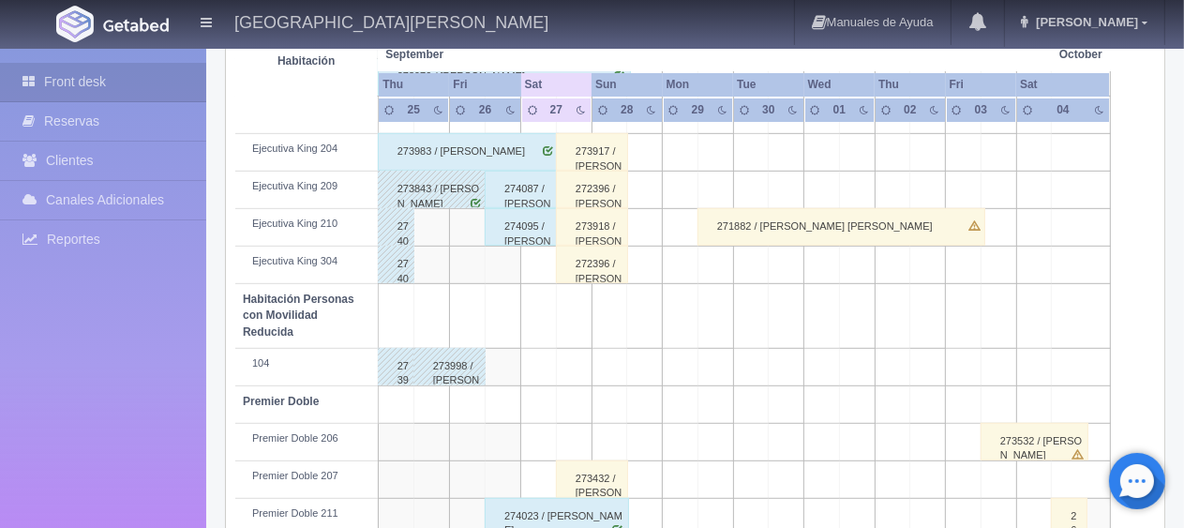
scroll to position [1032, 0]
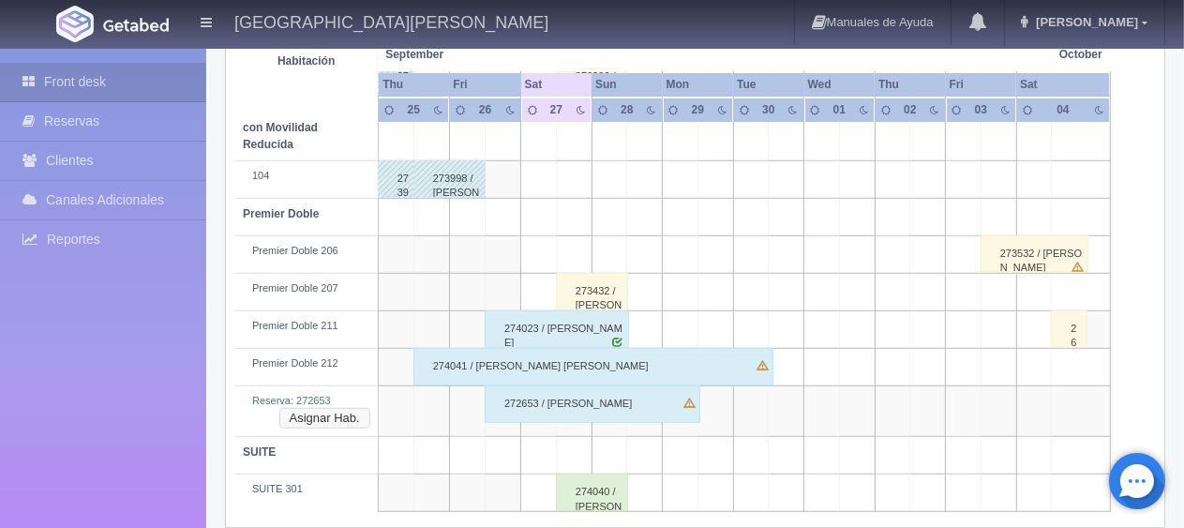
click at [338, 422] on button "Asignar Hab." at bounding box center [324, 418] width 91 height 21
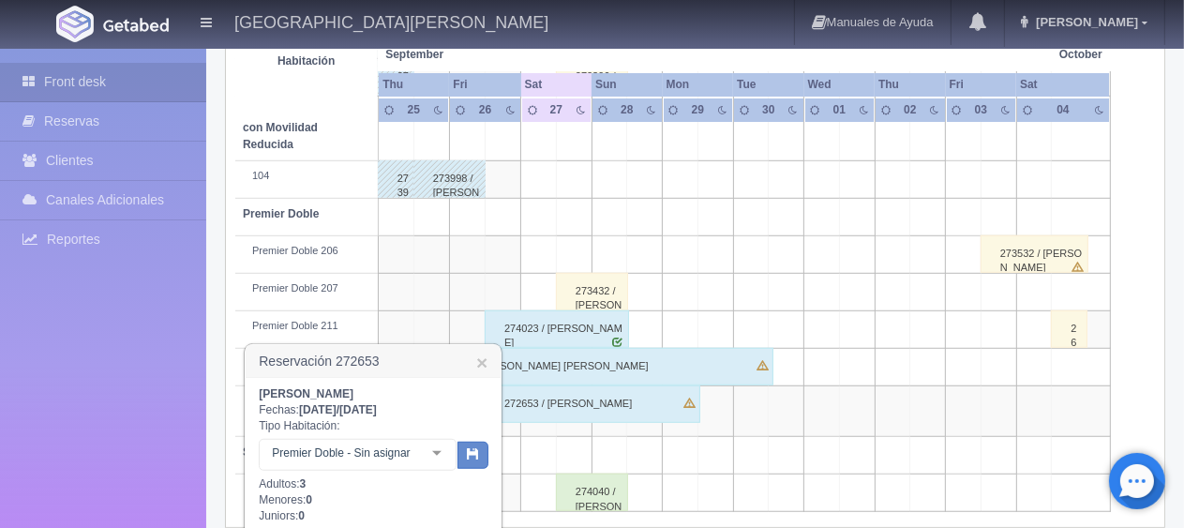
click at [438, 451] on div at bounding box center [437, 454] width 38 height 28
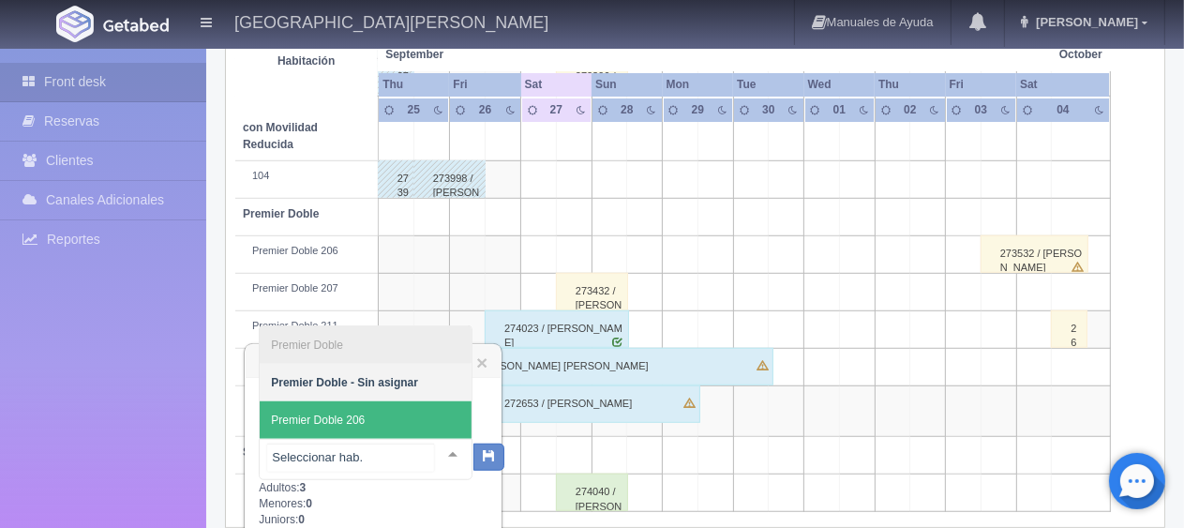
click at [416, 423] on span "Premier Doble 206" at bounding box center [366, 420] width 212 height 38
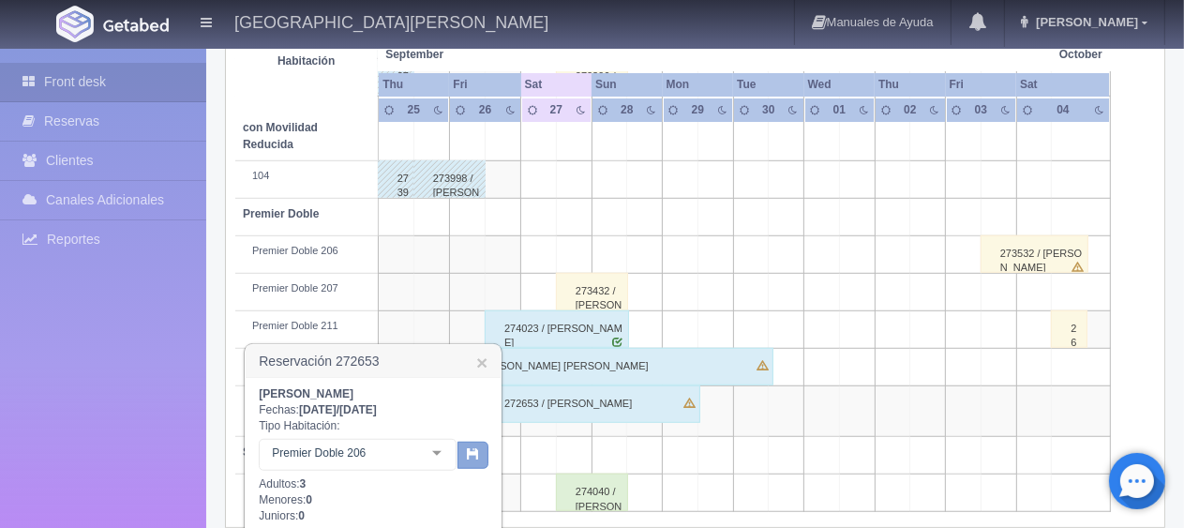
click at [475, 452] on icon "button" at bounding box center [473, 453] width 12 height 12
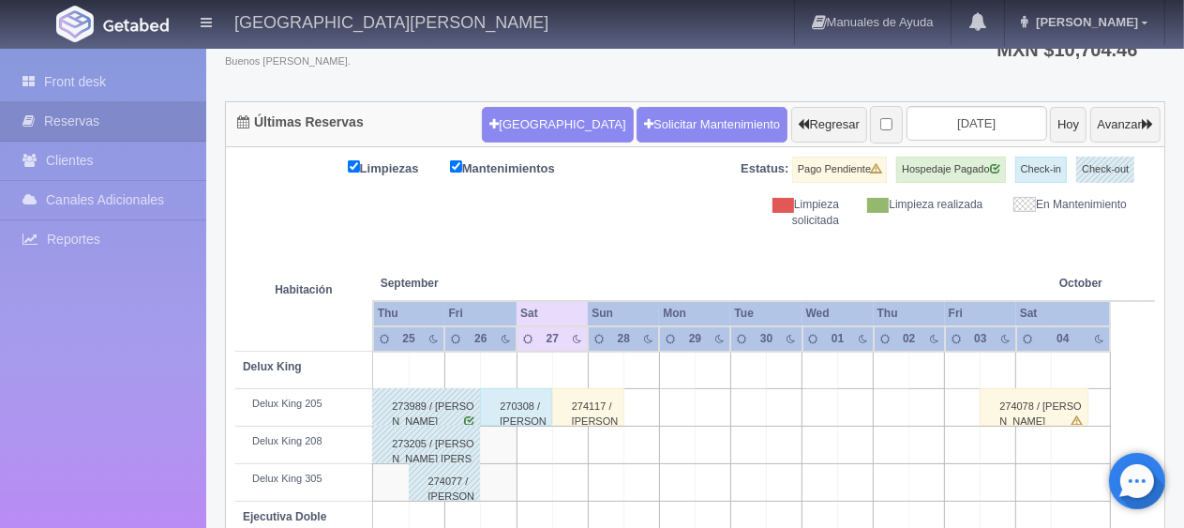
scroll to position [139, 0]
click at [546, 358] on td at bounding box center [535, 371] width 36 height 38
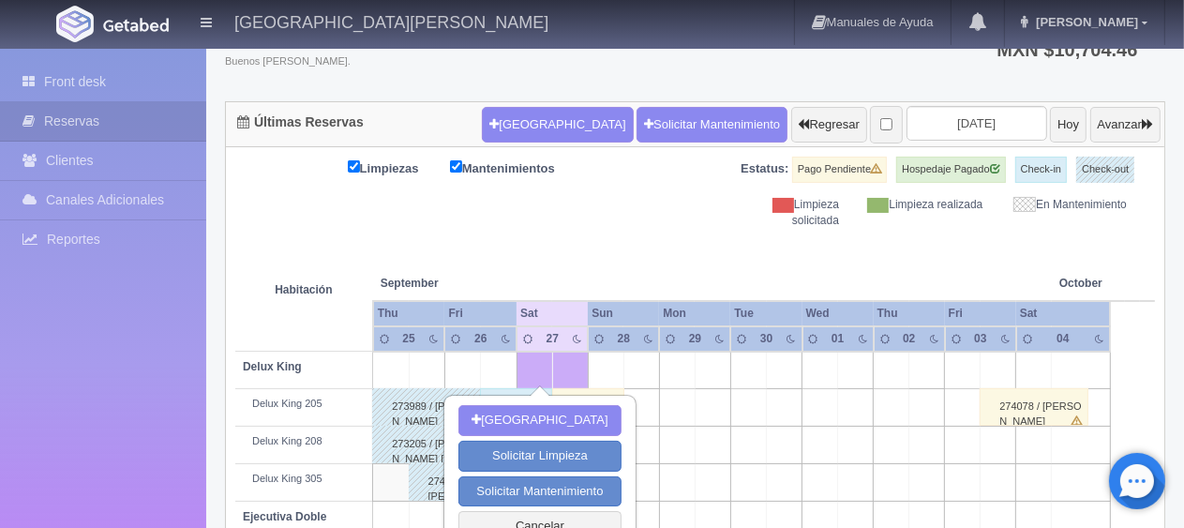
click at [593, 258] on th at bounding box center [570, 264] width 107 height 71
click at [622, 241] on th at bounding box center [570, 264] width 107 height 71
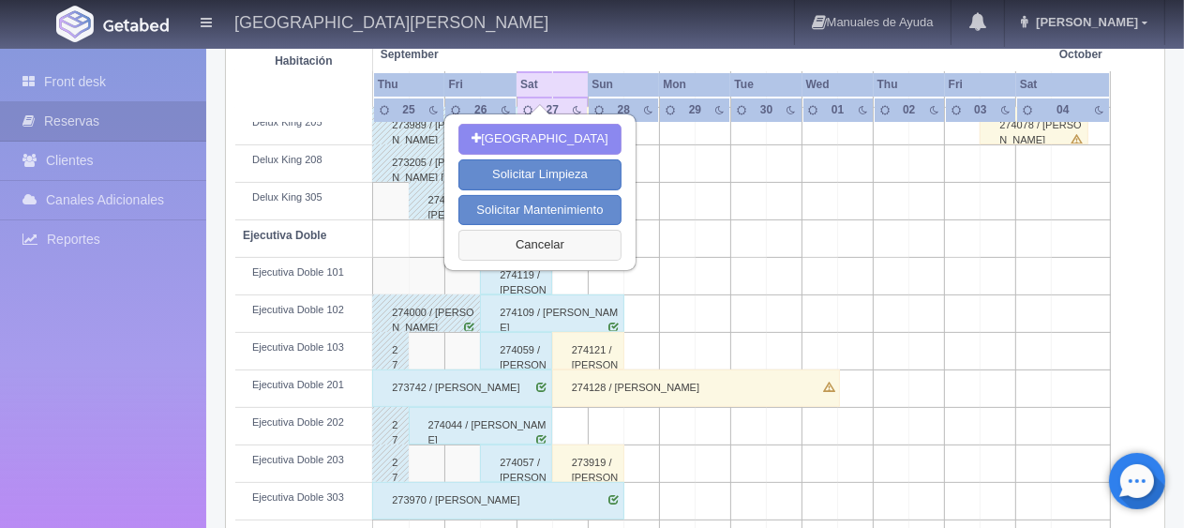
click at [535, 236] on button "Cancelar" at bounding box center [540, 245] width 162 height 31
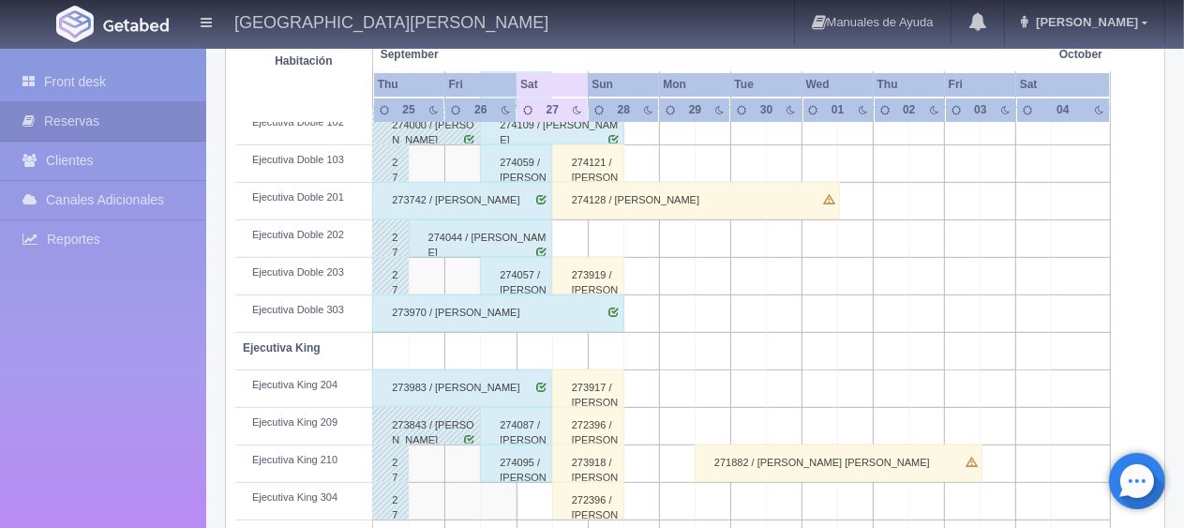
scroll to position [702, 0]
